Goal: Book appointment/travel/reservation

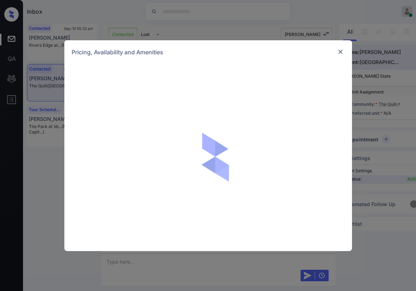
scroll to position [1551, 0]
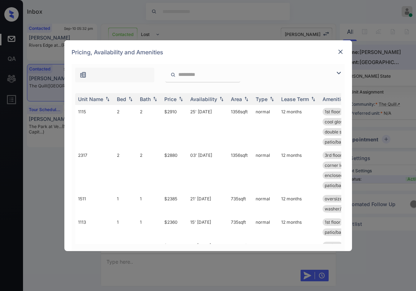
click at [337, 75] on img at bounding box center [338, 73] width 9 height 9
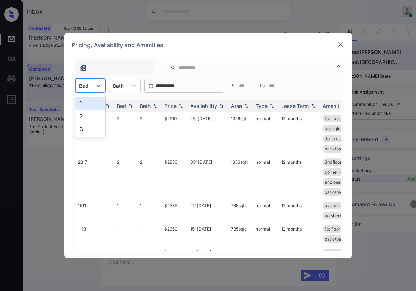
click at [78, 88] on div "Bed" at bounding box center [83, 85] width 17 height 10
click at [85, 116] on div "2" at bounding box center [90, 116] width 30 height 13
click at [175, 109] on th "Price" at bounding box center [174, 106] width 26 height 12
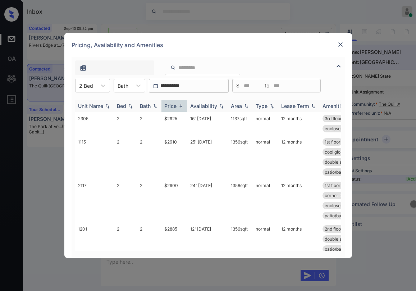
click at [175, 109] on th "Price" at bounding box center [174, 106] width 26 height 12
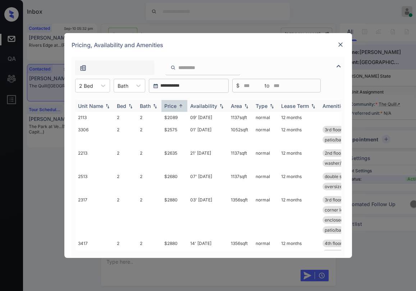
click at [175, 109] on th "Price" at bounding box center [174, 106] width 26 height 12
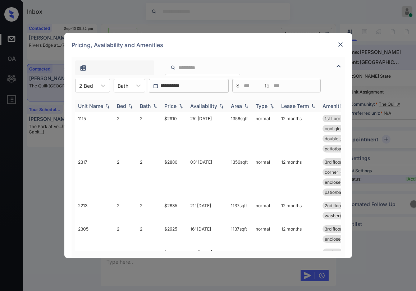
click at [175, 109] on th "Price" at bounding box center [174, 106] width 26 height 12
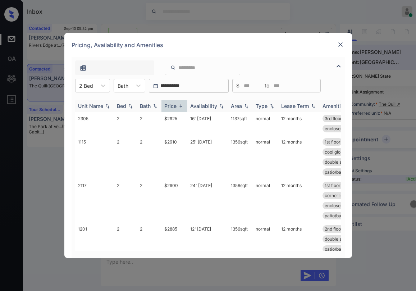
click at [175, 109] on div "Price" at bounding box center [170, 106] width 12 height 6
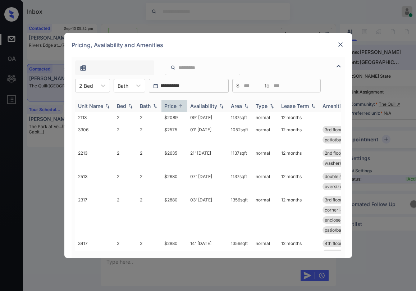
click at [175, 109] on div "Price" at bounding box center [170, 106] width 12 height 6
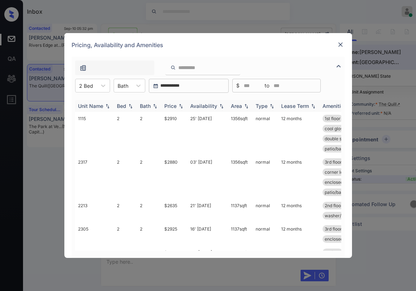
click at [175, 109] on div "Price" at bounding box center [170, 106] width 12 height 6
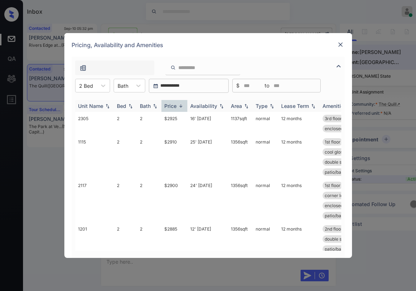
click at [175, 109] on div "Price" at bounding box center [170, 106] width 12 height 6
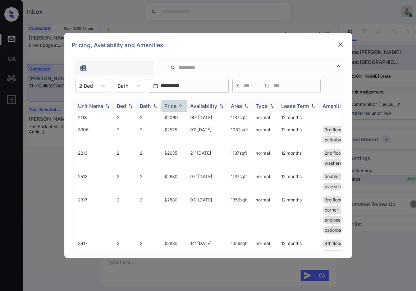
click at [175, 109] on div "Price" at bounding box center [170, 106] width 12 height 6
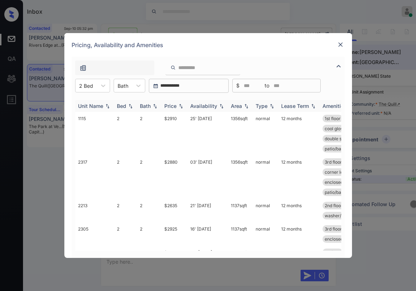
click at [175, 109] on div "Price" at bounding box center [170, 106] width 12 height 6
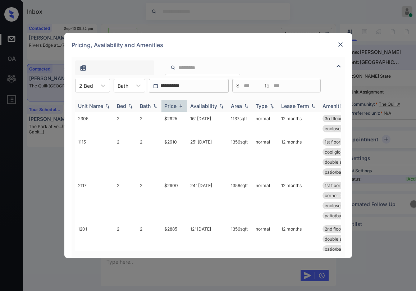
click at [175, 109] on div "Price" at bounding box center [170, 106] width 12 height 6
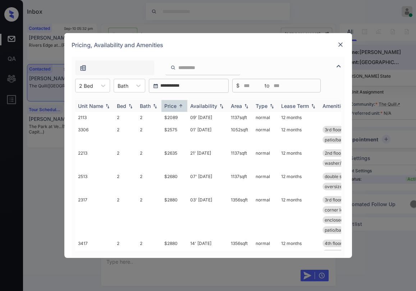
click at [175, 109] on div "Price" at bounding box center [170, 106] width 12 height 6
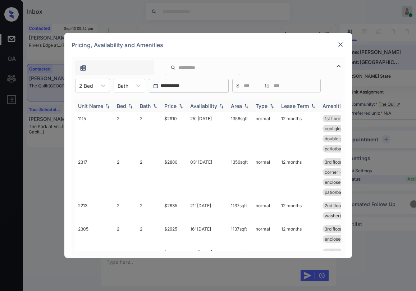
click at [175, 109] on div "Price" at bounding box center [170, 106] width 12 height 6
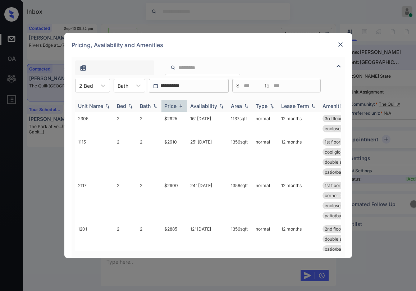
click at [175, 109] on div "Price" at bounding box center [170, 106] width 12 height 6
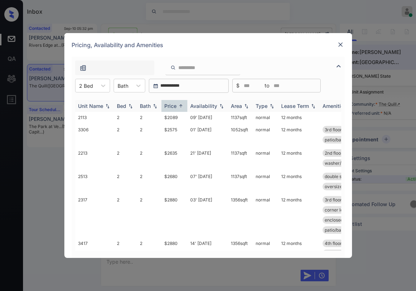
click at [175, 109] on div "Price" at bounding box center [170, 106] width 12 height 6
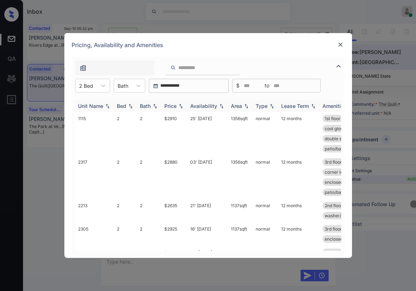
click at [175, 109] on div "Price" at bounding box center [170, 106] width 12 height 6
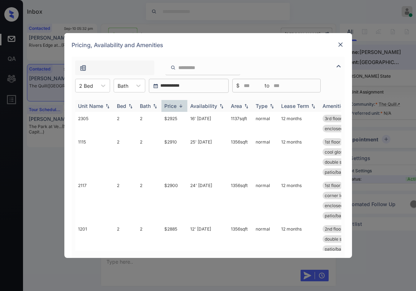
click at [175, 109] on div "Price" at bounding box center [170, 106] width 12 height 6
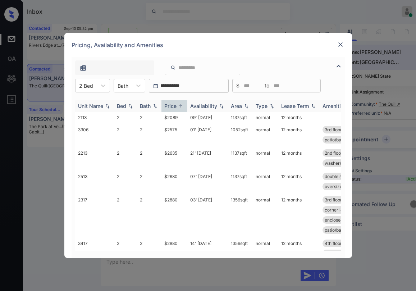
click at [175, 109] on div "Price" at bounding box center [170, 106] width 12 height 6
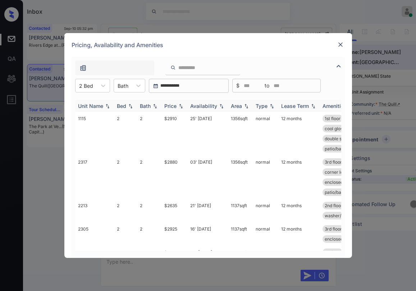
click at [175, 109] on div "Price" at bounding box center [170, 106] width 12 height 6
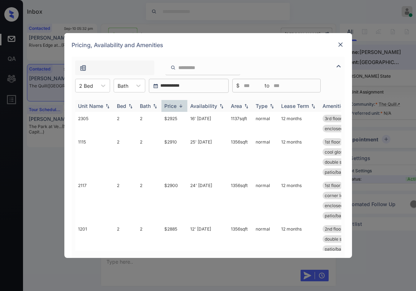
click at [175, 109] on div "Price" at bounding box center [170, 106] width 12 height 6
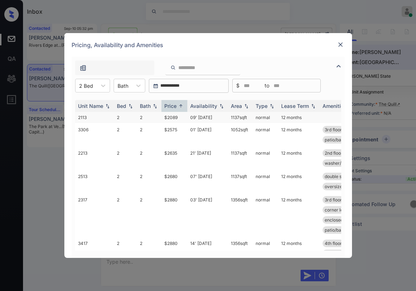
click at [174, 118] on td "$2089" at bounding box center [174, 117] width 26 height 11
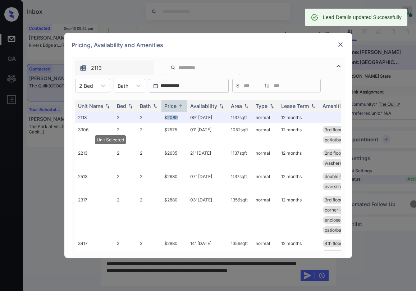
click at [340, 43] on img at bounding box center [340, 44] width 7 height 7
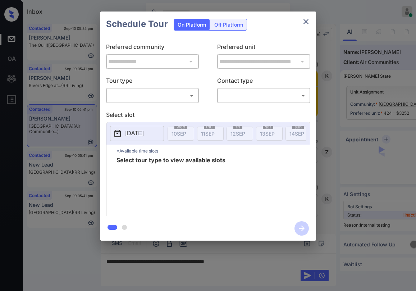
scroll to position [1702, 0]
click at [152, 92] on body "Inbox [PERSON_NAME] Online Set yourself offline Set yourself on break Profile S…" at bounding box center [208, 145] width 416 height 291
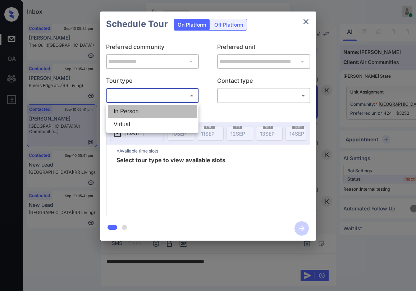
drag, startPoint x: 142, startPoint y: 113, endPoint x: 194, endPoint y: 107, distance: 52.5
click at [144, 112] on li "In Person" at bounding box center [152, 111] width 89 height 13
type input "********"
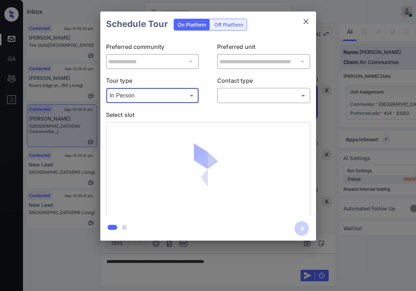
click at [256, 100] on body "Inbox [PERSON_NAME] Online Set yourself offline Set yourself on break Profile S…" at bounding box center [208, 145] width 416 height 291
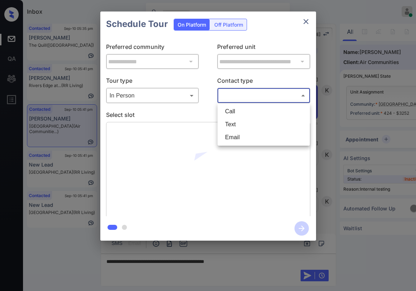
click at [249, 123] on li "Text" at bounding box center [263, 124] width 89 height 13
type input "****"
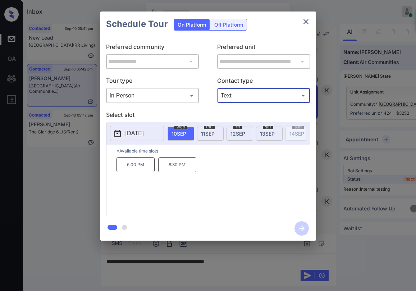
click at [144, 172] on p "6:00 PM" at bounding box center [135, 164] width 38 height 15
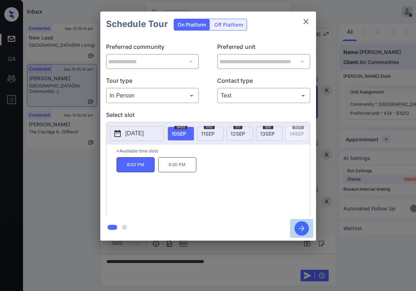
click at [303, 225] on icon "button" at bounding box center [301, 228] width 14 height 14
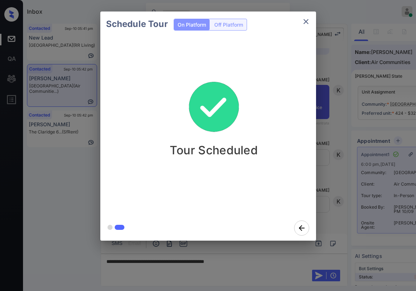
click at [306, 23] on icon "close" at bounding box center [305, 21] width 9 height 9
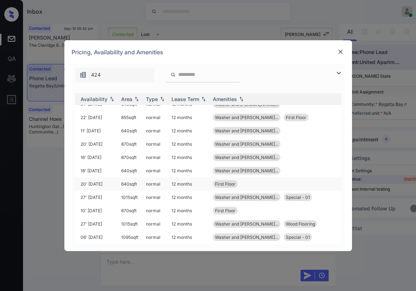
scroll to position [272, 111]
click at [340, 54] on img at bounding box center [340, 51] width 7 height 7
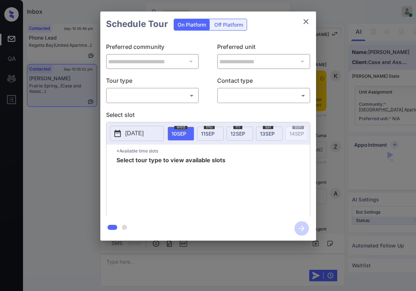
scroll to position [1091, 0]
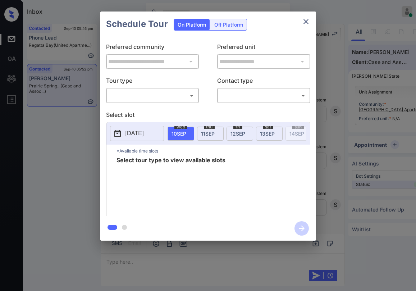
click at [166, 99] on body "Inbox [PERSON_NAME] Online Set yourself offline Set yourself on break Profile S…" at bounding box center [208, 145] width 416 height 291
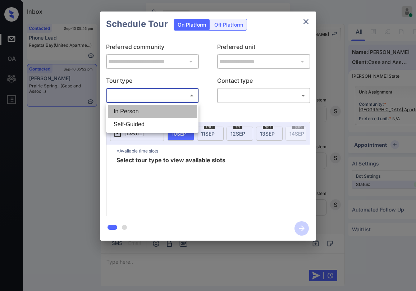
click at [157, 109] on li "In Person" at bounding box center [152, 111] width 89 height 13
type input "********"
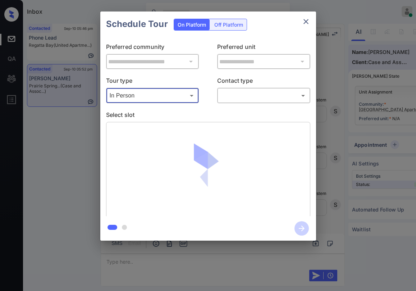
click at [247, 98] on body "Inbox Paolo Gabriel Online Set yourself offline Set yourself on break Profile S…" at bounding box center [208, 145] width 416 height 291
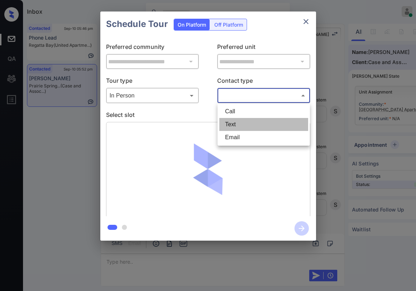
click at [239, 121] on li "Text" at bounding box center [263, 124] width 89 height 13
type input "****"
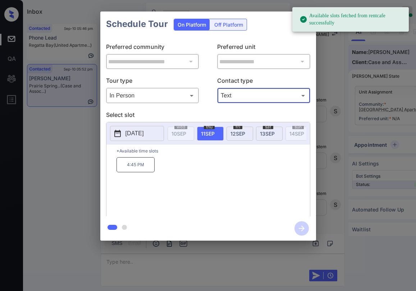
click at [287, 41] on div "**********" at bounding box center [208, 126] width 216 height 179
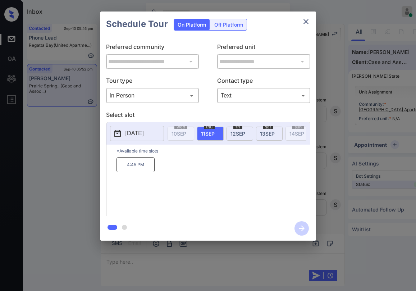
click at [285, 33] on div "Schedule Tour On Platform Off Platform" at bounding box center [208, 23] width 216 height 25
click at [304, 26] on icon "close" at bounding box center [305, 21] width 9 height 9
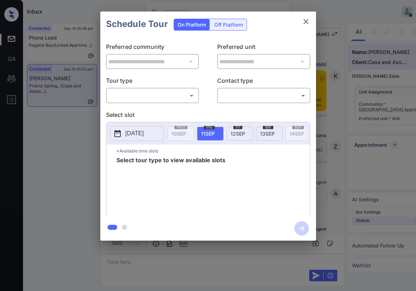
scroll to position [1055, 0]
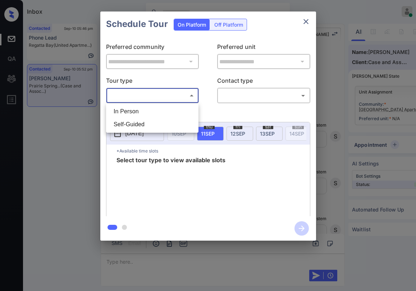
click at [168, 92] on body "Inbox [PERSON_NAME] Online Set yourself offline Set yourself on break Profile S…" at bounding box center [208, 145] width 416 height 291
click at [152, 113] on li "In Person" at bounding box center [152, 111] width 89 height 13
type input "********"
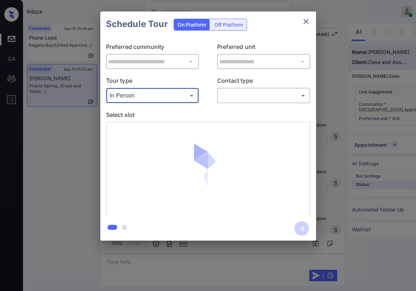
click at [225, 98] on body "Inbox Paolo Gabriel Online Set yourself offline Set yourself on break Profile S…" at bounding box center [208, 145] width 416 height 291
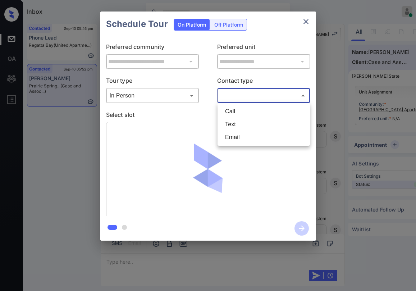
click at [235, 121] on li "Text" at bounding box center [263, 124] width 89 height 13
type input "****"
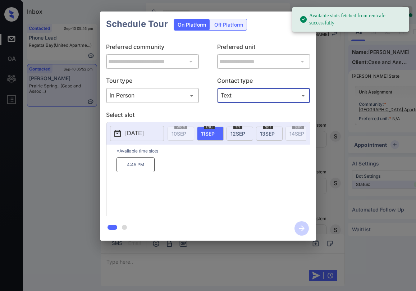
click at [232, 132] on span "12 SEP" at bounding box center [237, 133] width 15 height 6
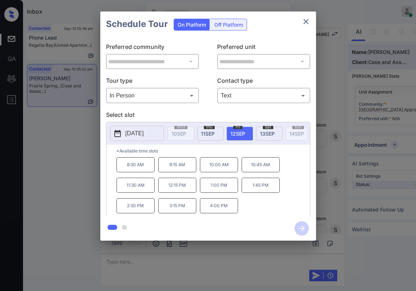
click at [307, 25] on icon "close" at bounding box center [305, 21] width 9 height 9
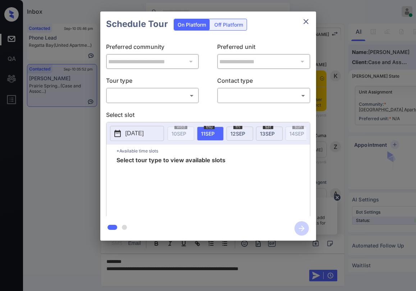
scroll to position [983, 0]
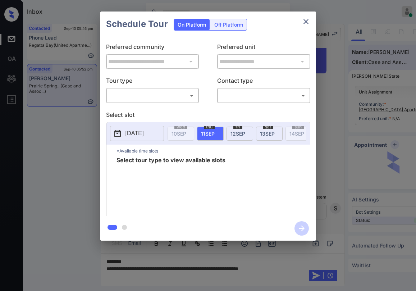
click at [155, 95] on body "Inbox Paolo Gabriel Online Set yourself offline Set yourself on break Profile S…" at bounding box center [208, 145] width 416 height 291
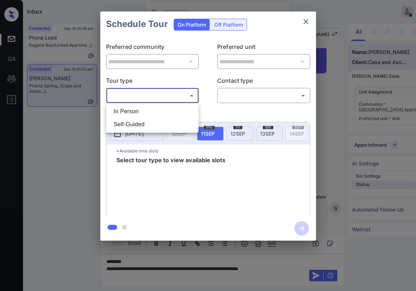
click at [140, 114] on li "In Person" at bounding box center [152, 111] width 89 height 13
type input "********"
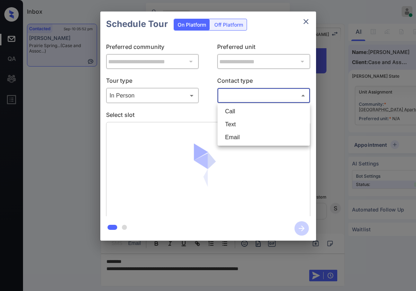
click at [248, 91] on body "Inbox Paolo Gabriel Online Set yourself offline Set yourself on break Profile S…" at bounding box center [208, 145] width 416 height 291
click at [245, 121] on li "Text" at bounding box center [263, 124] width 89 height 13
type input "****"
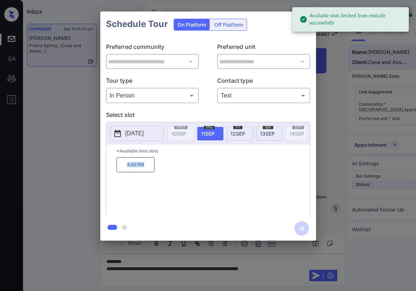
drag, startPoint x: 123, startPoint y: 165, endPoint x: 180, endPoint y: 168, distance: 57.6
click at [160, 177] on div "4:45 PM" at bounding box center [212, 185] width 193 height 57
copy p "4:45 PM"
click at [248, 270] on div at bounding box center [208, 145] width 416 height 291
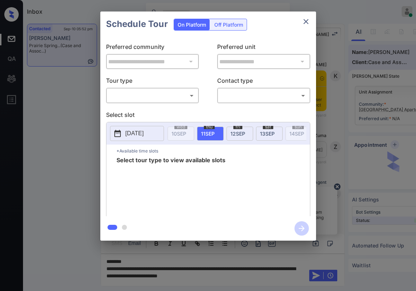
scroll to position [983, 0]
click at [143, 97] on body "Inbox Paolo Gabriel Online Set yourself offline Set yourself on break Profile S…" at bounding box center [208, 145] width 416 height 291
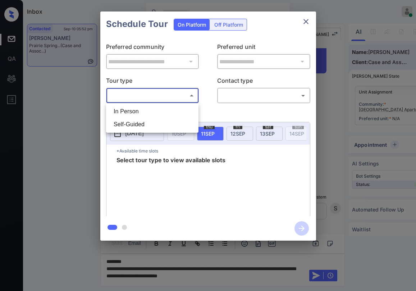
drag, startPoint x: 147, startPoint y: 114, endPoint x: 203, endPoint y: 108, distance: 56.7
click at [147, 113] on li "In Person" at bounding box center [152, 111] width 89 height 13
type input "********"
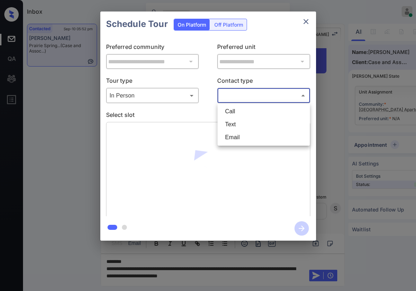
click at [235, 100] on body "Inbox Paolo Gabriel Online Set yourself offline Set yourself on break Profile S…" at bounding box center [208, 145] width 416 height 291
click at [239, 122] on li "Text" at bounding box center [263, 124] width 89 height 13
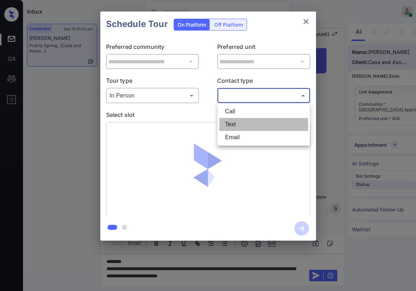
type input "****"
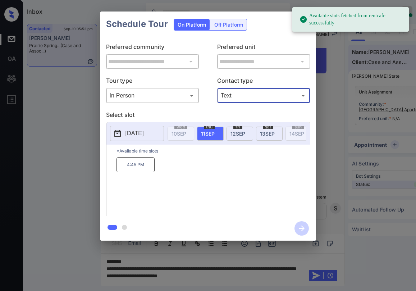
click at [238, 132] on span "12 SEP" at bounding box center [237, 133] width 15 height 6
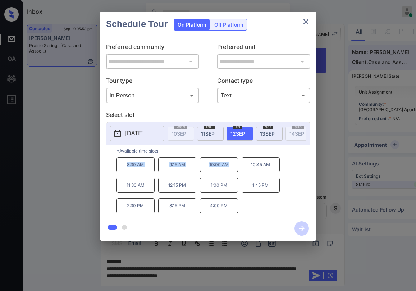
drag, startPoint x: 125, startPoint y: 167, endPoint x: 233, endPoint y: 164, distance: 108.2
click at [233, 164] on div "8:30 AM 9:15 AM 10:00 AM 10:45 AM 11:30 AM 12:15 PM 1:00 PM 1:45 PM 2:30 PM 3:1…" at bounding box center [212, 185] width 193 height 57
copy div "8:30 AM 9:15 AM 10:00 AM"
click at [309, 23] on icon "close" at bounding box center [305, 21] width 9 height 9
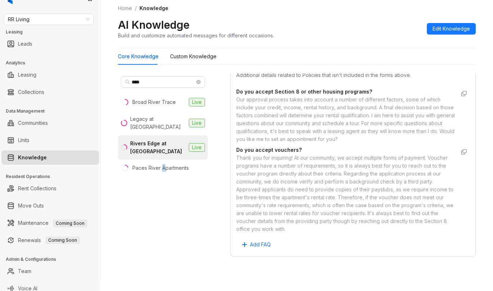
scroll to position [18, 0]
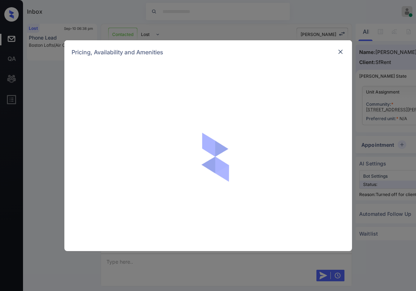
scroll to position [897, 0]
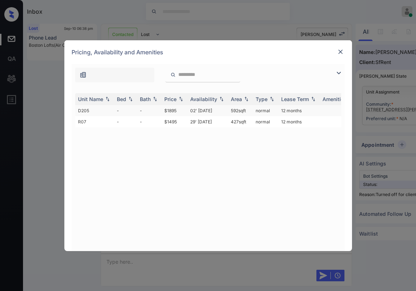
click at [172, 111] on td "$1895" at bounding box center [174, 110] width 26 height 11
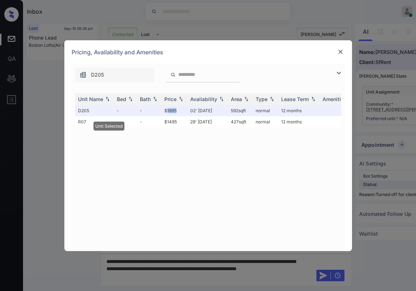
click at [340, 51] on img at bounding box center [340, 51] width 7 height 7
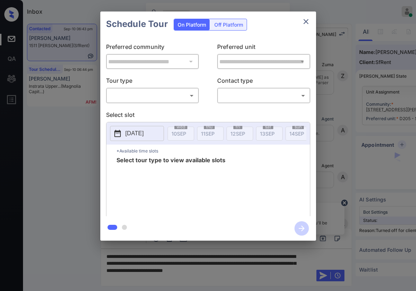
scroll to position [1098, 0]
click at [222, 21] on div "Off Platform" at bounding box center [229, 24] width 36 height 11
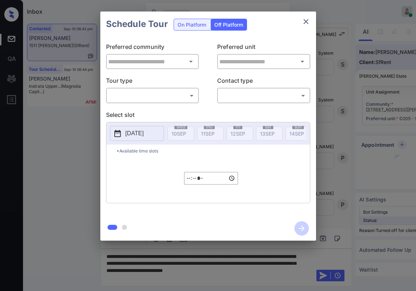
click at [220, 25] on div "Off Platform" at bounding box center [229, 24] width 36 height 11
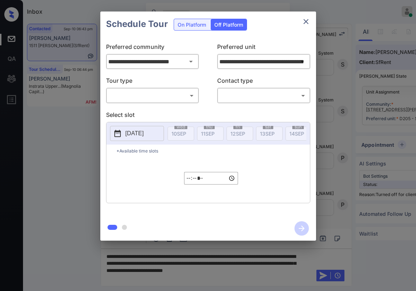
click at [146, 92] on body "Inbox [PERSON_NAME] Online Set yourself offline Set yourself on break Profile S…" at bounding box center [208, 145] width 416 height 291
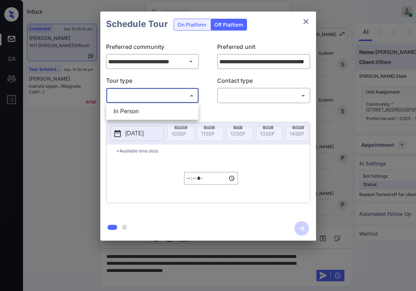
click at [140, 107] on li "In Person" at bounding box center [152, 111] width 89 height 13
type input "********"
click at [250, 90] on body "Inbox [PERSON_NAME] Online Set yourself offline Set yourself on break Profile S…" at bounding box center [208, 145] width 416 height 291
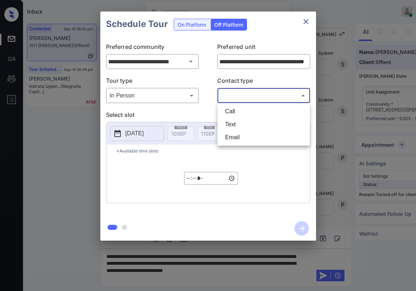
click at [242, 125] on li "Text" at bounding box center [263, 124] width 89 height 13
type input "****"
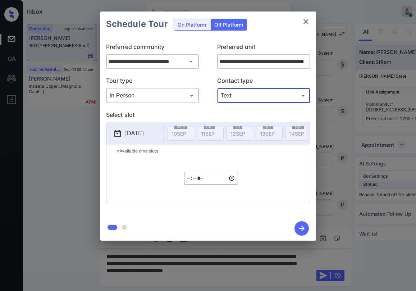
click at [141, 131] on p "[DATE]" at bounding box center [134, 133] width 18 height 9
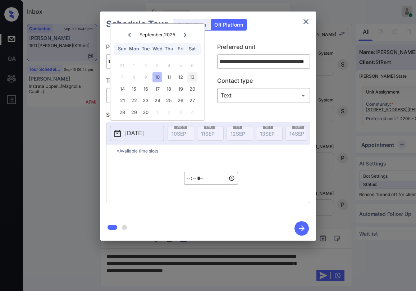
click at [193, 77] on div "13" at bounding box center [192, 77] width 10 height 10
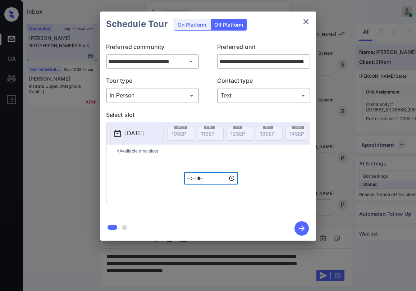
click at [193, 183] on input "*****" at bounding box center [211, 178] width 54 height 13
type input "*****"
click at [306, 225] on icon "button" at bounding box center [301, 228] width 14 height 14
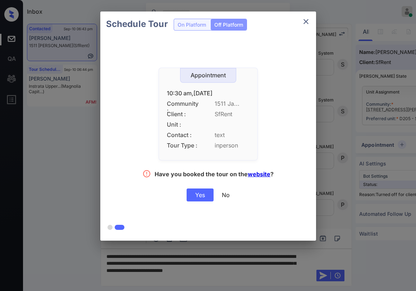
click at [200, 195] on div "Yes" at bounding box center [199, 194] width 27 height 13
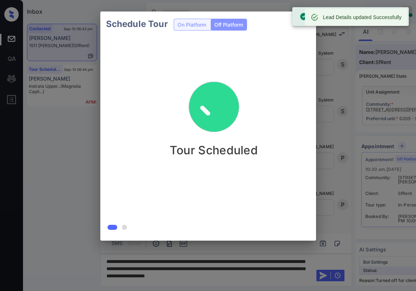
click at [286, 53] on div "Tour Scheduled" at bounding box center [213, 136] width 227 height 198
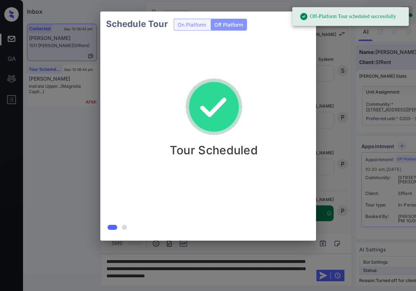
scroll to position [1144, 0]
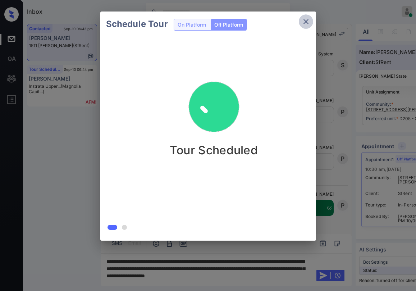
click at [305, 23] on icon "close" at bounding box center [305, 21] width 9 height 9
